Goal: Navigation & Orientation: Find specific page/section

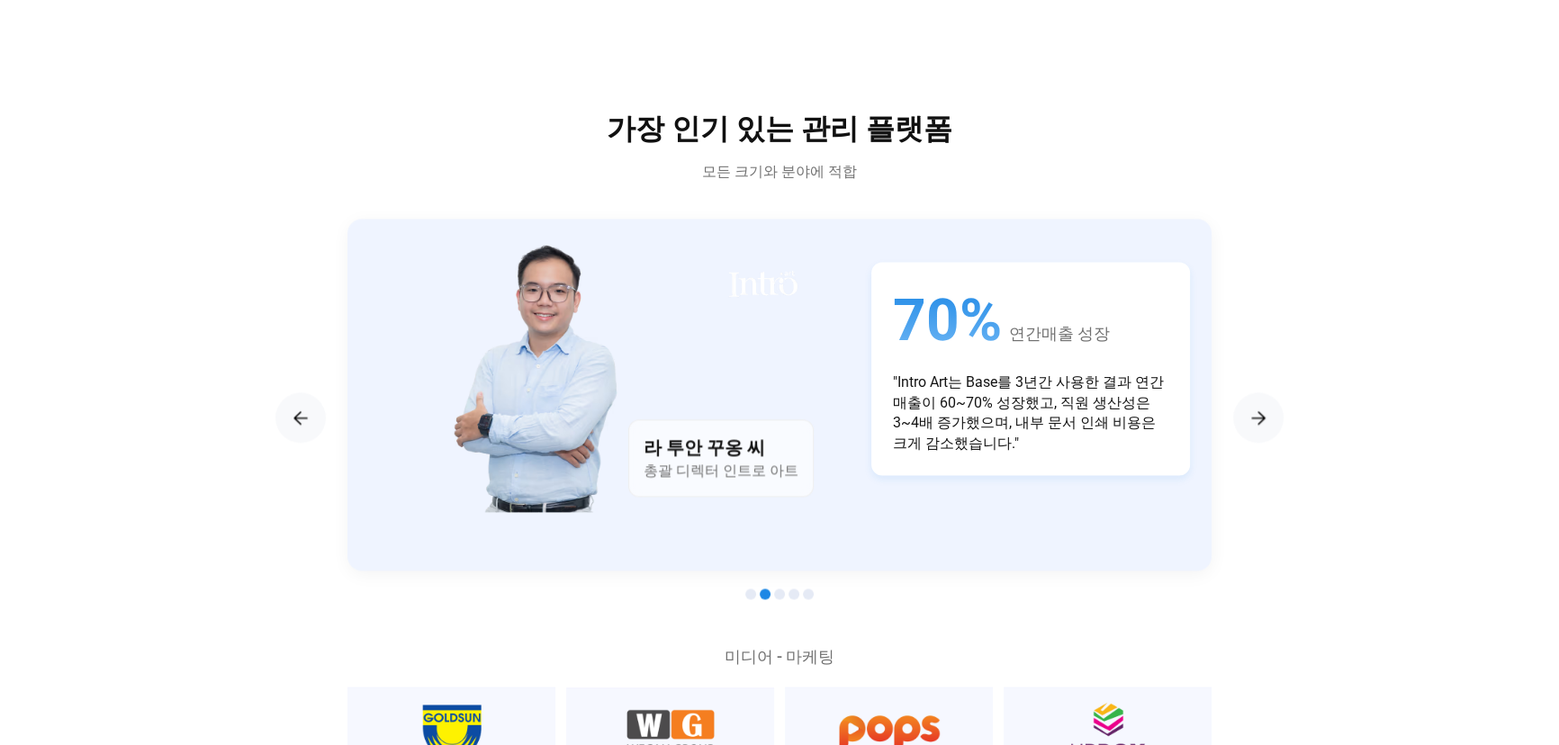
scroll to position [3191, 0]
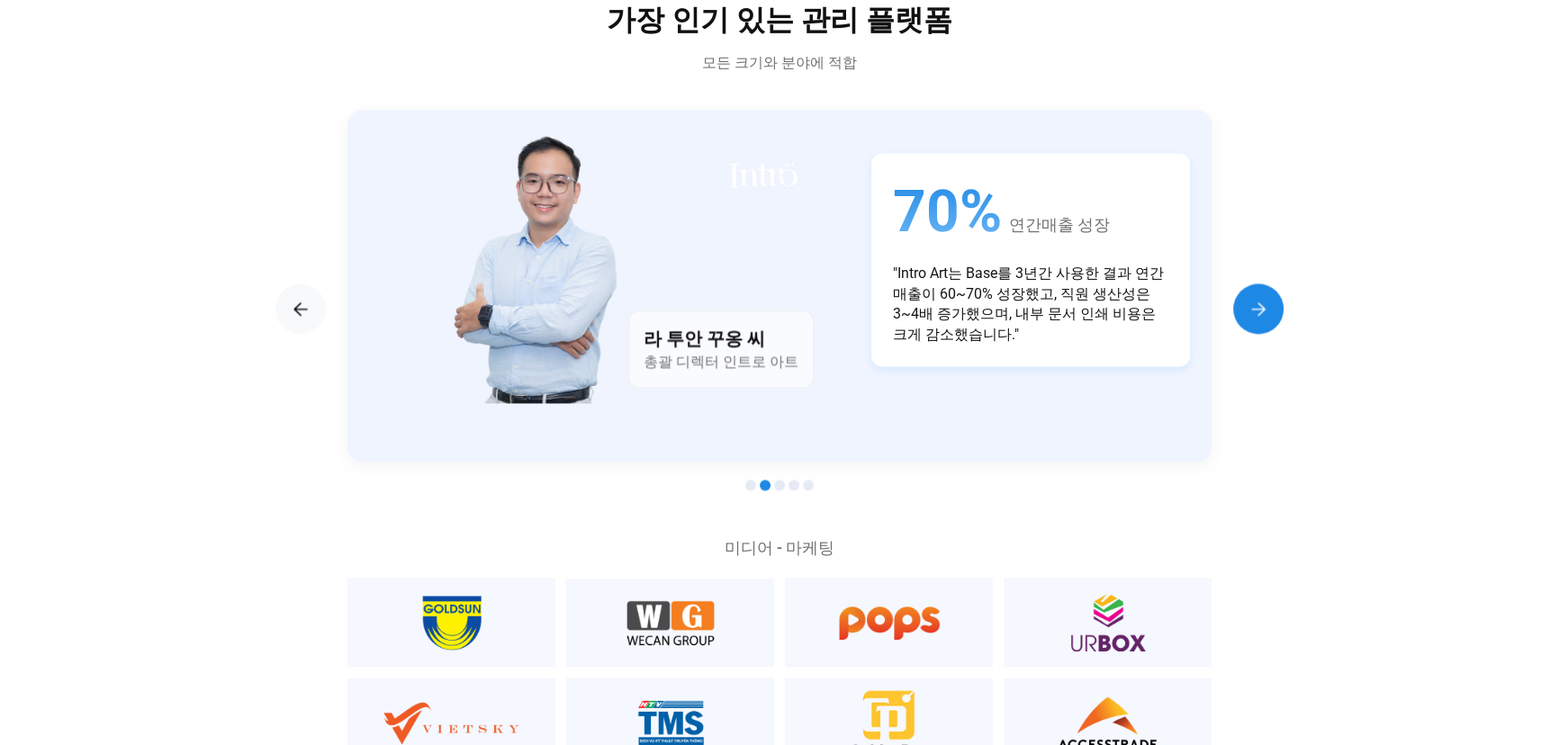
click at [1254, 312] on img "다음 슬라이드" at bounding box center [1259, 309] width 22 height 22
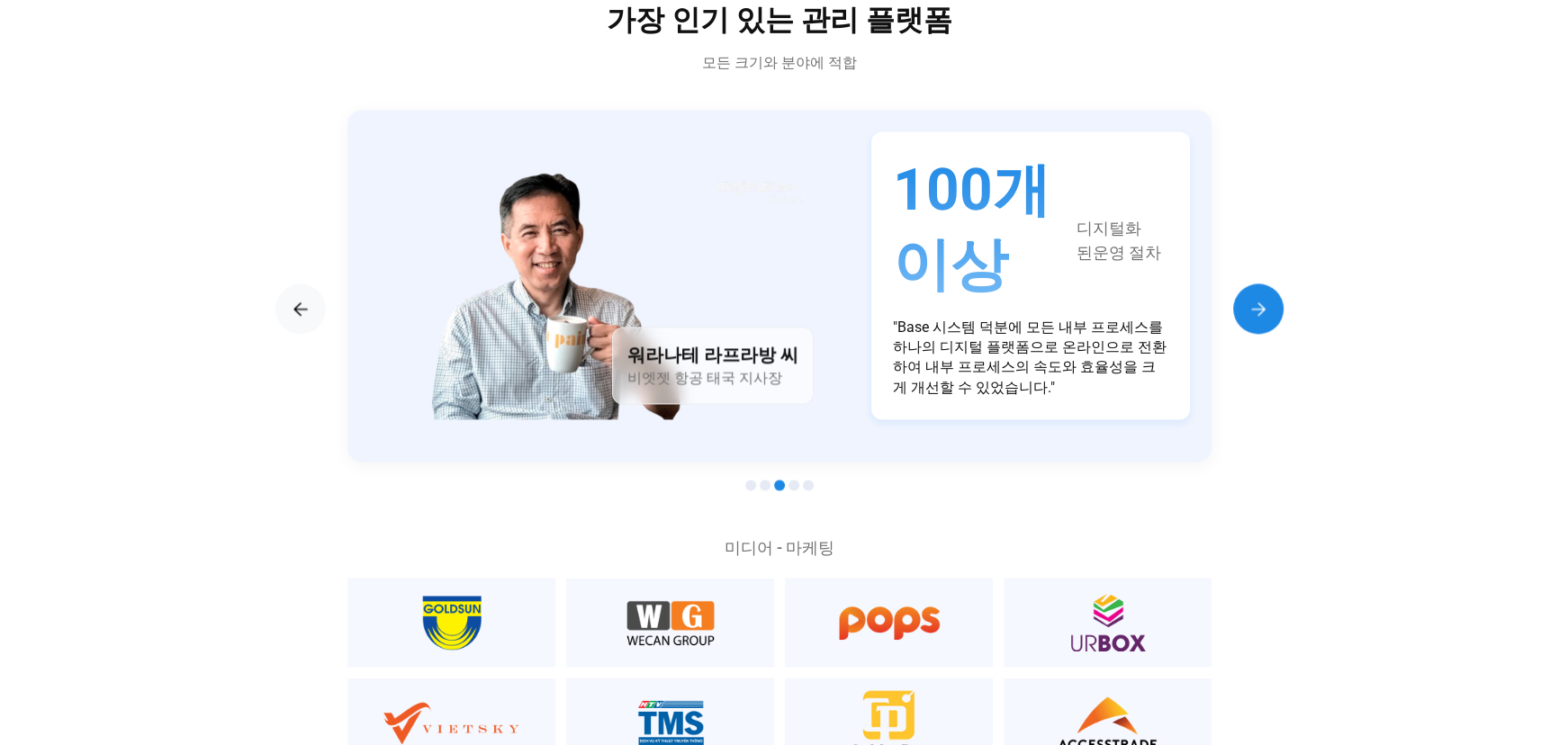
click at [1254, 312] on img "다음 슬라이드" at bounding box center [1259, 309] width 22 height 22
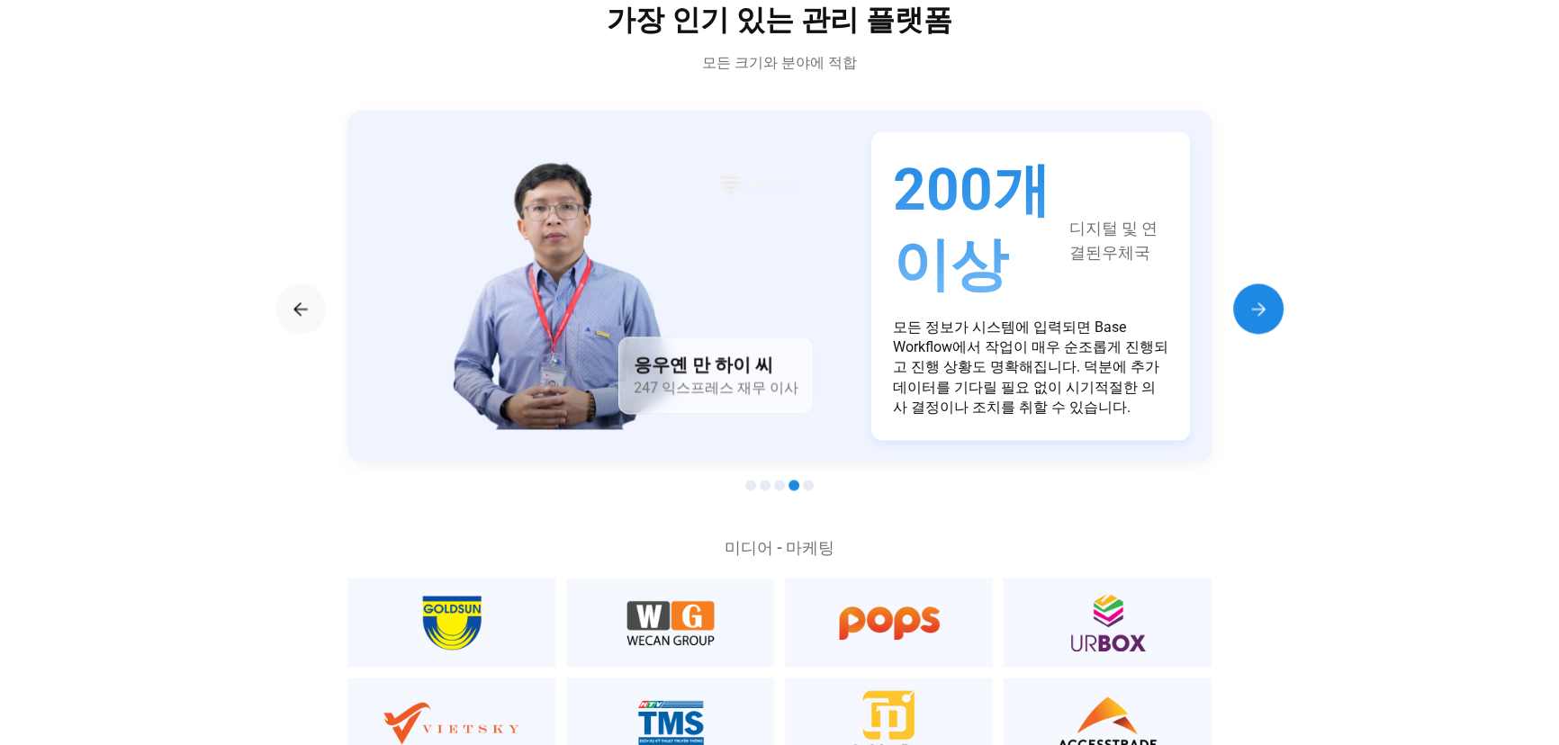
click at [1254, 312] on img "다음 슬라이드" at bounding box center [1259, 309] width 22 height 22
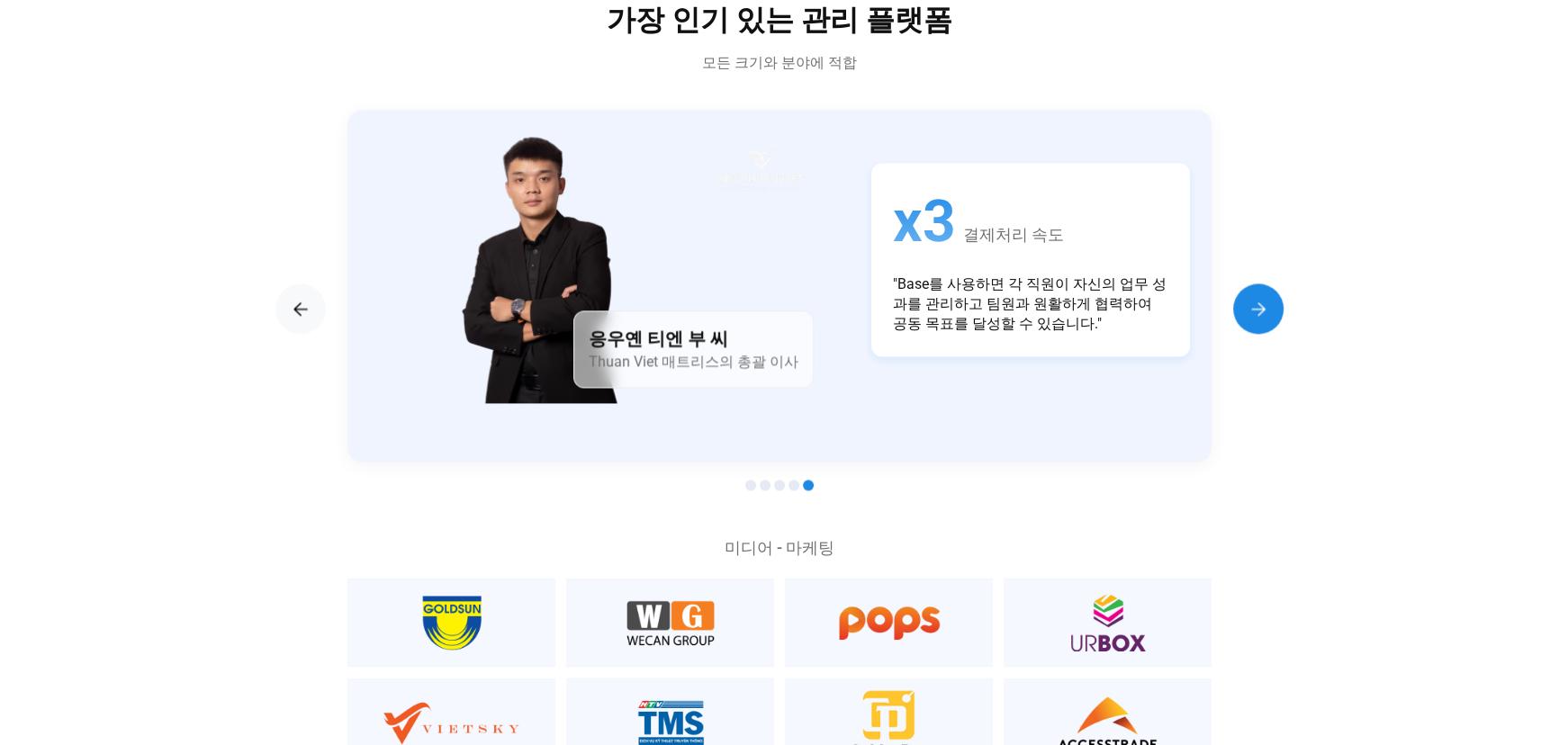
click at [1254, 312] on img "다음 슬라이드" at bounding box center [1259, 309] width 22 height 22
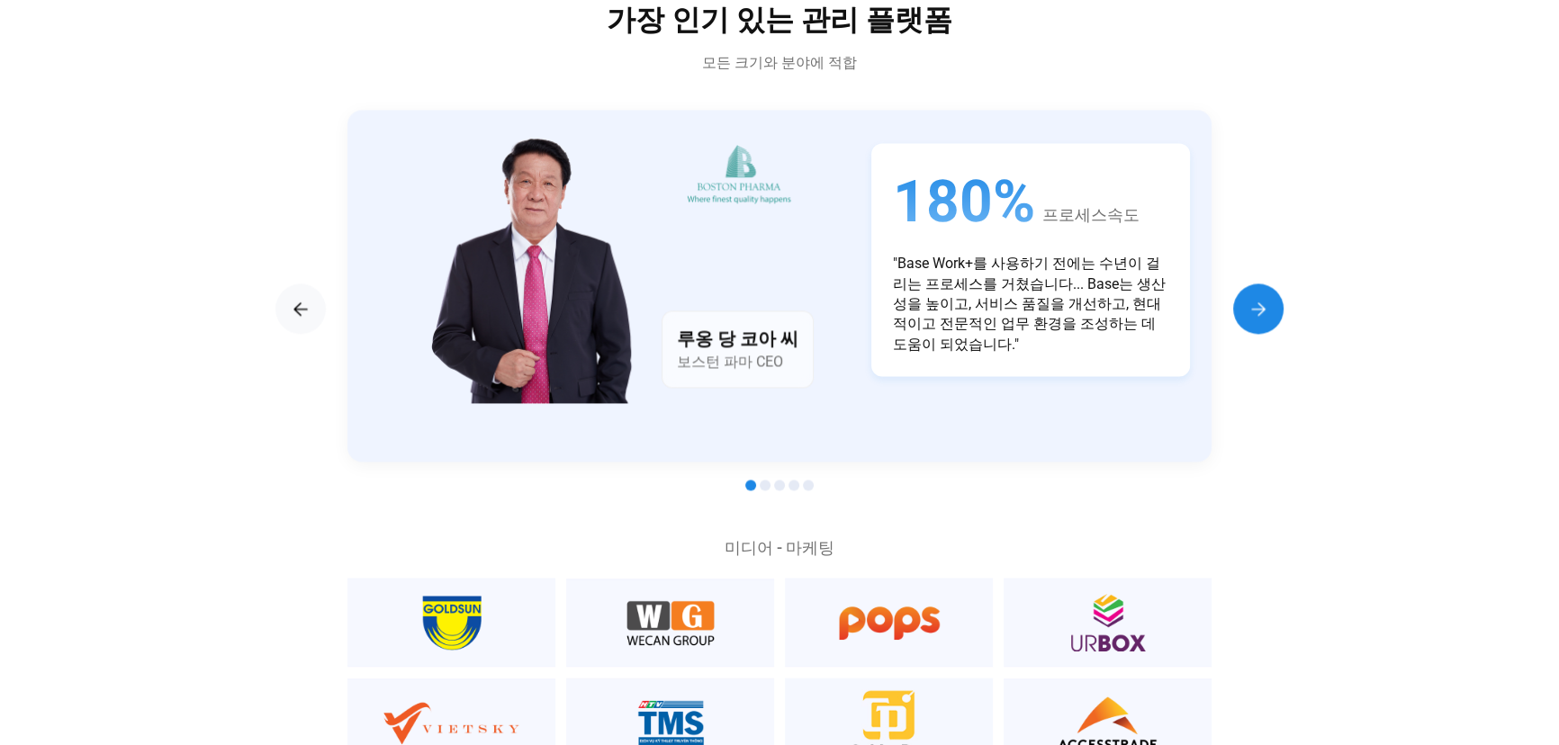
click at [1254, 312] on img "다음 슬라이드" at bounding box center [1259, 309] width 22 height 22
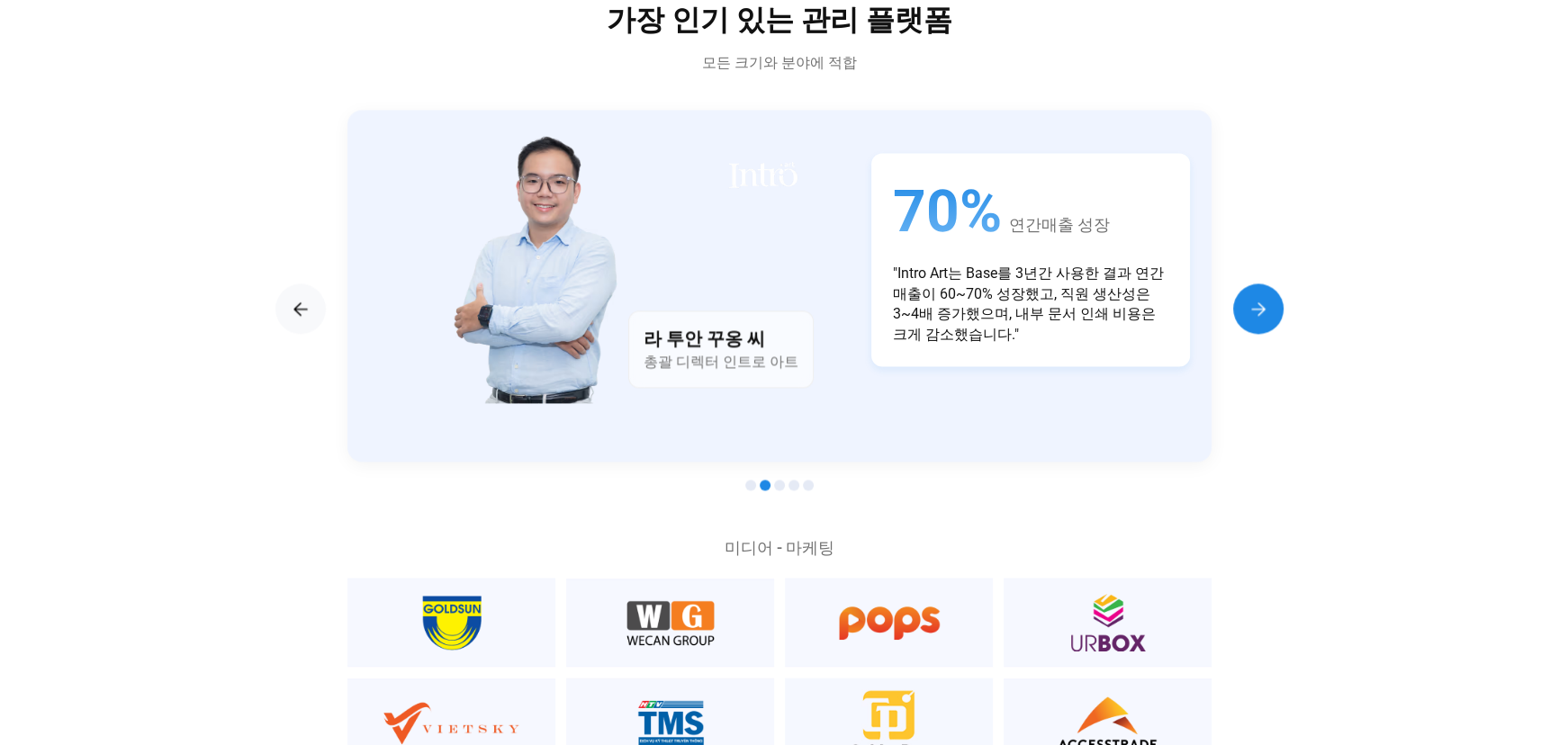
click at [1254, 312] on img "다음 슬라이드" at bounding box center [1259, 309] width 22 height 22
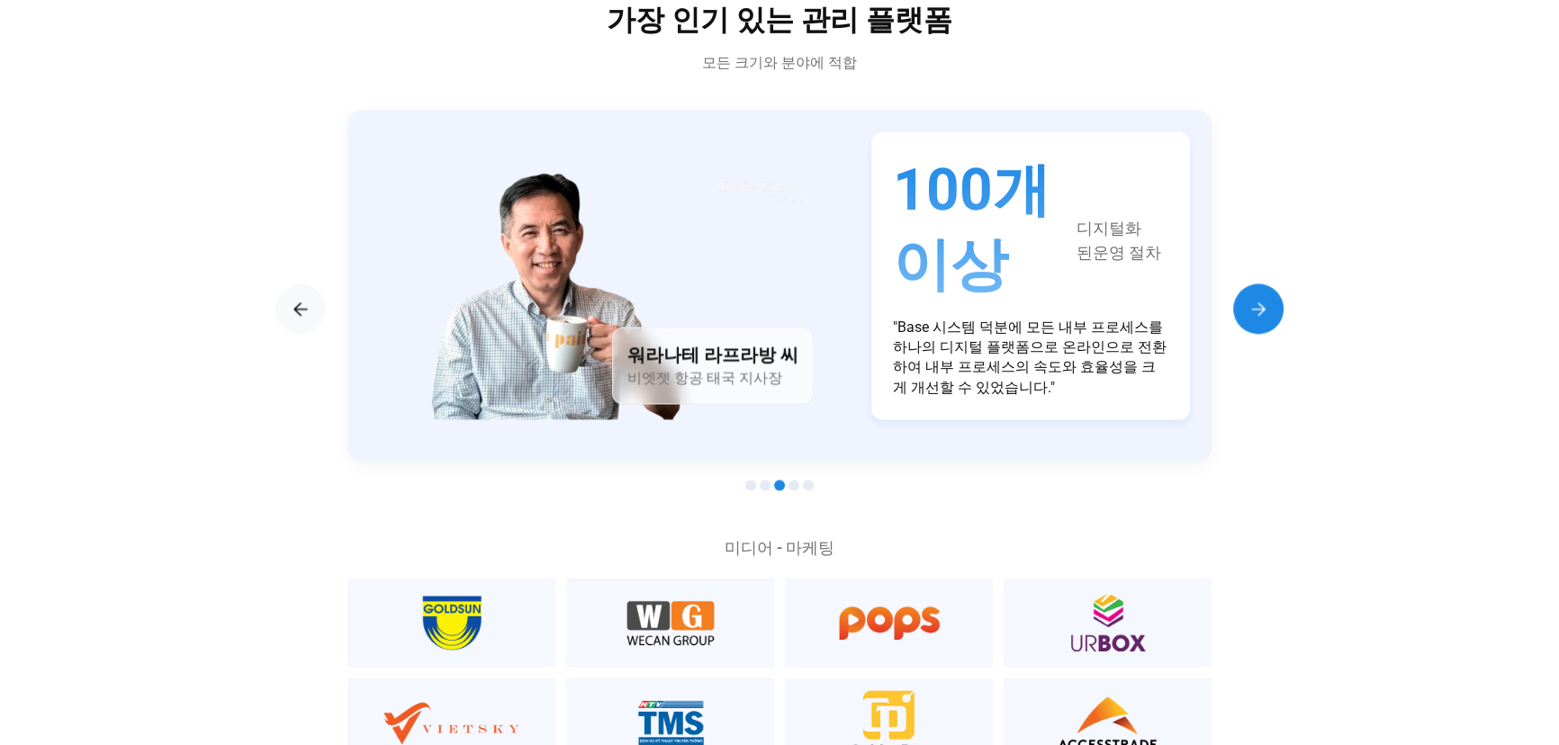
click at [1254, 312] on img "다음 슬라이드" at bounding box center [1259, 309] width 22 height 22
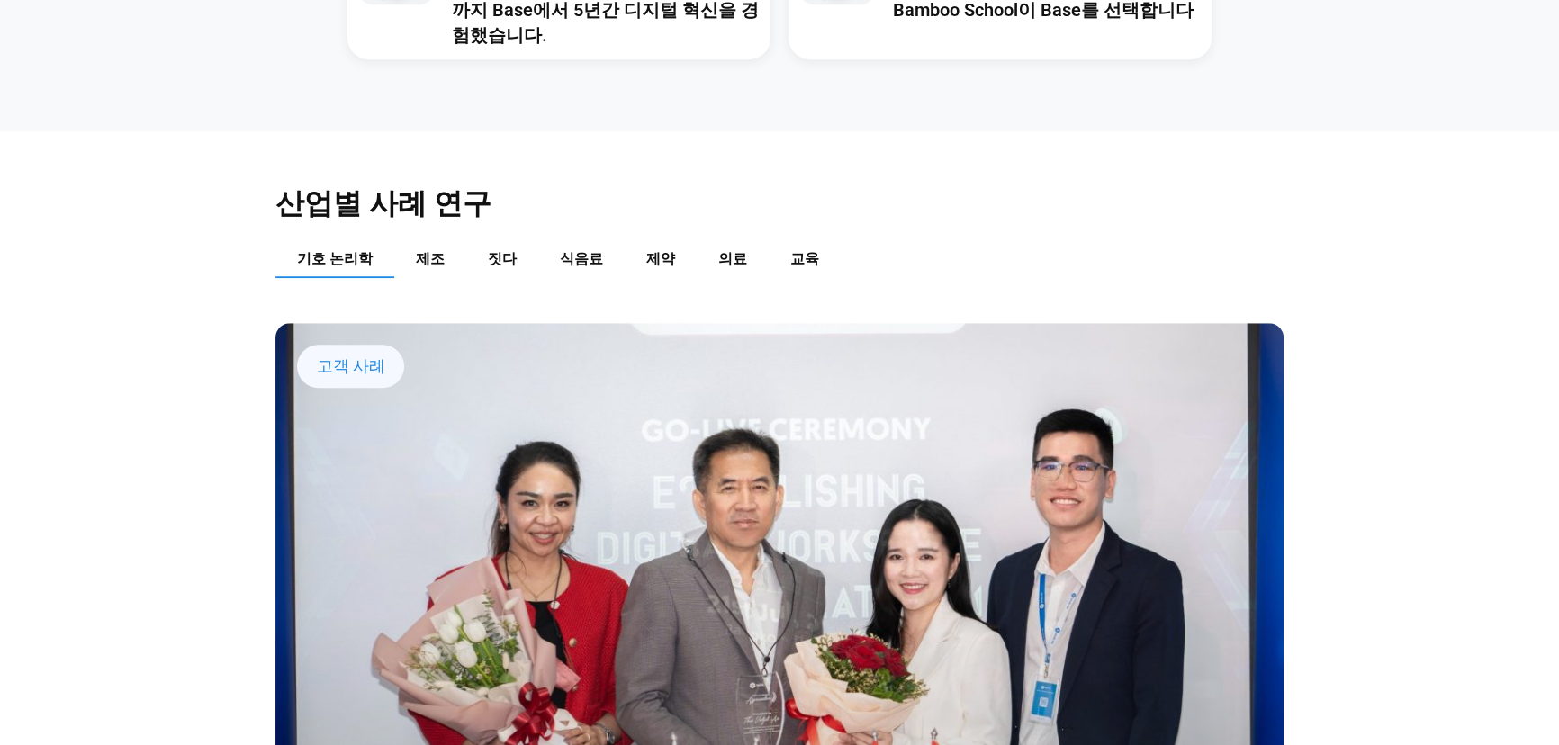
scroll to position [2209, 0]
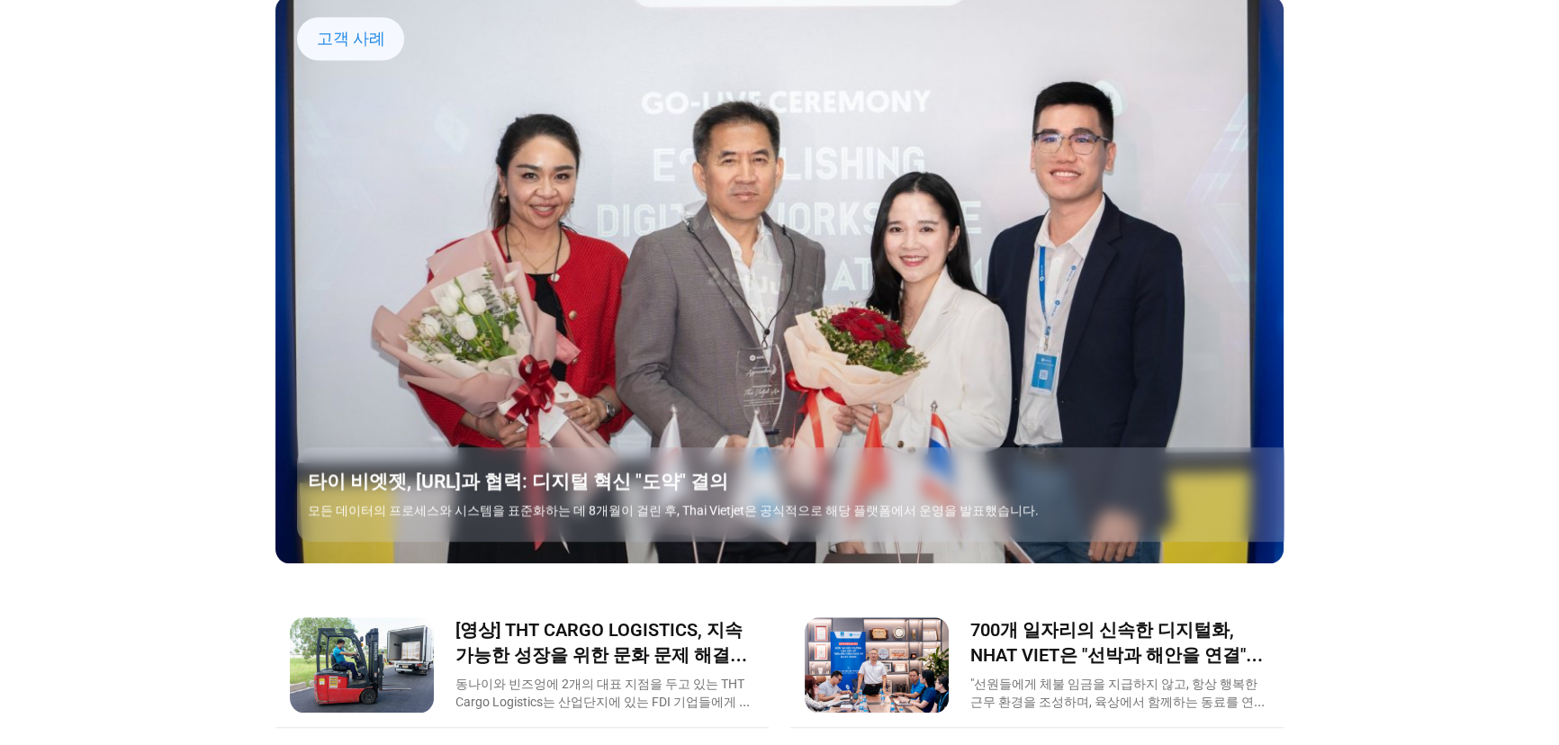
click at [981, 383] on link "탭. Enter 또는 Space로 항목을 열고, Esc로 닫고, 화살표 키로 이동합니다." at bounding box center [779, 278] width 1008 height 567
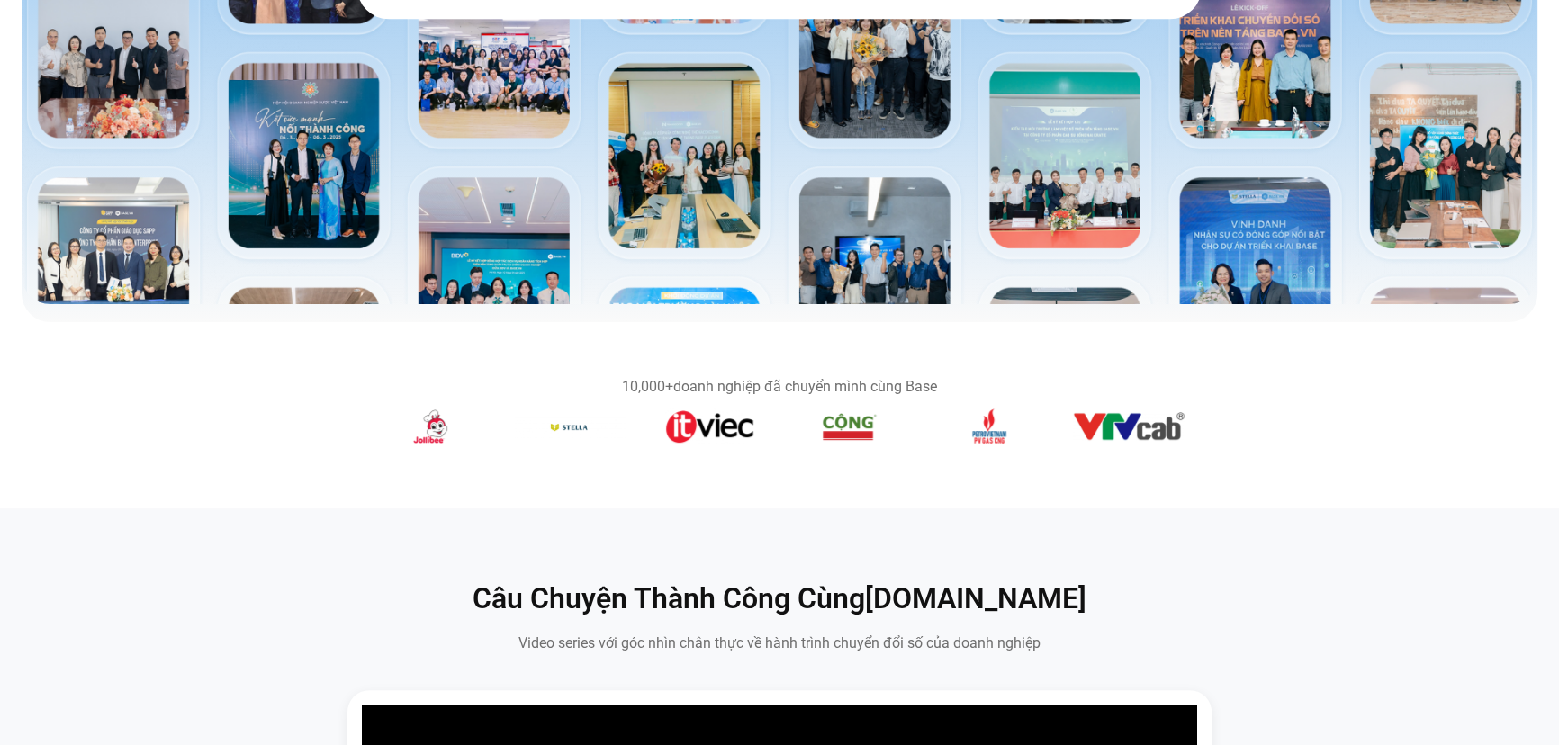
scroll to position [480, 0]
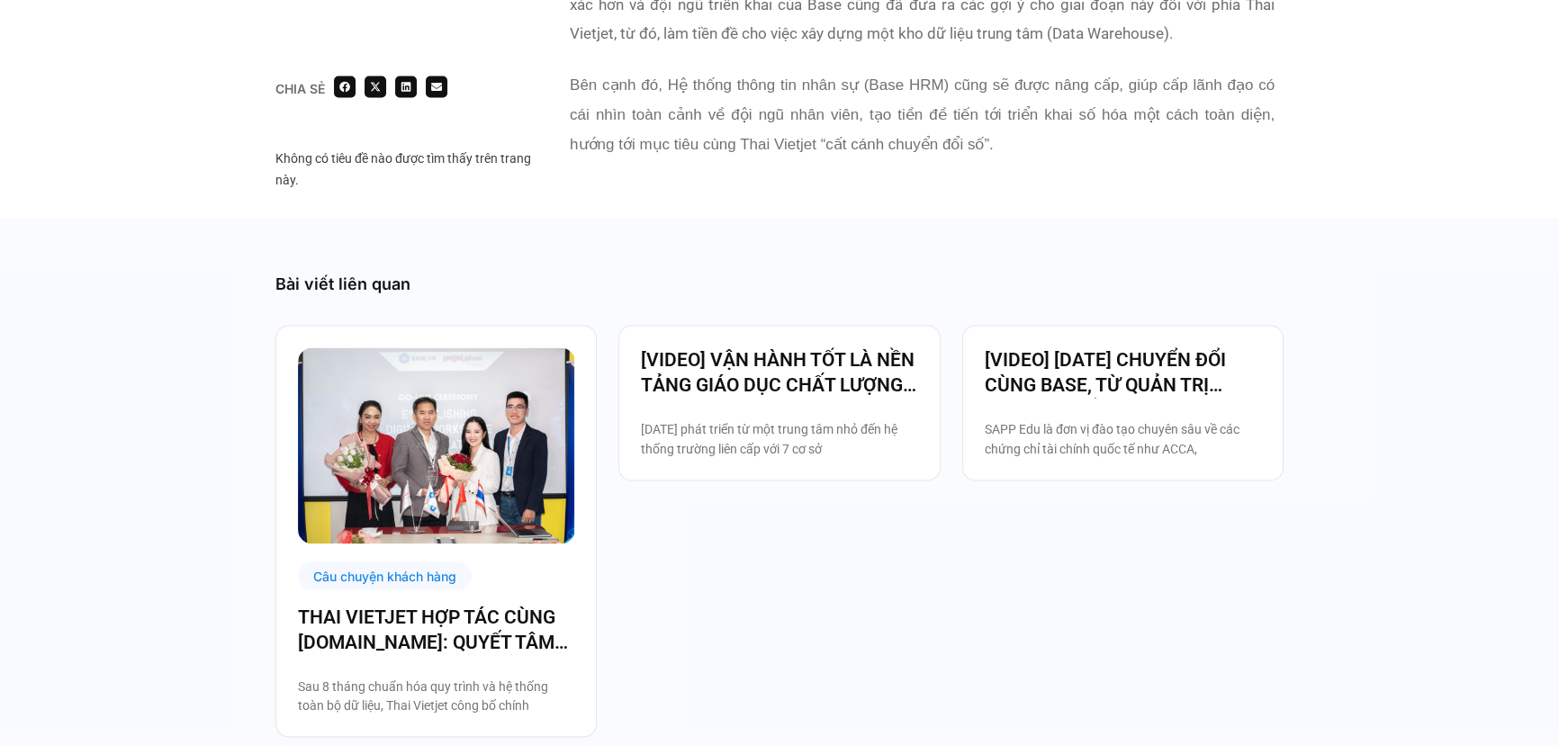
scroll to position [4419, 0]
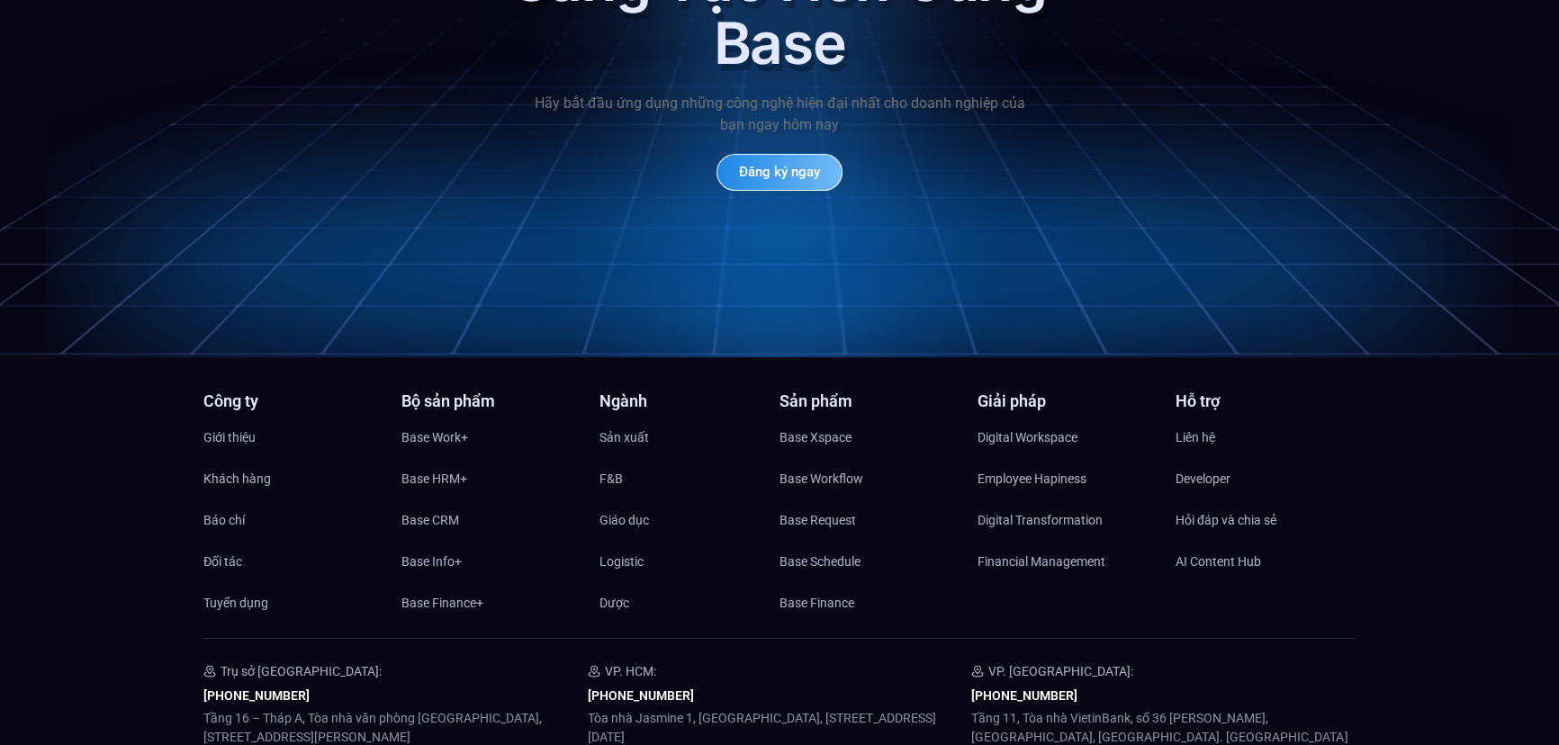
scroll to position [8717, 0]
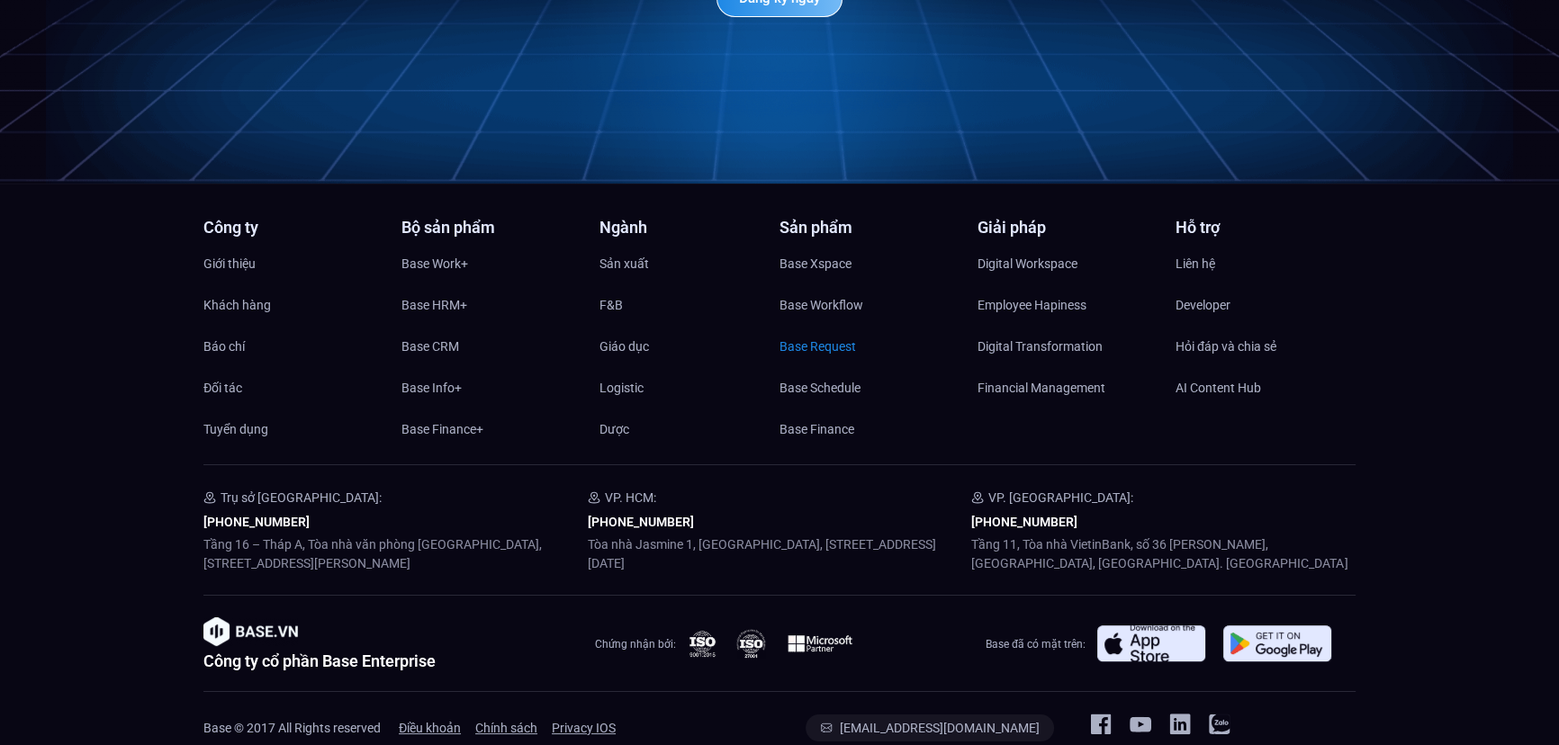
click at [830, 333] on span "Base Request" at bounding box center [818, 346] width 77 height 27
